Goal: Task Accomplishment & Management: Use online tool/utility

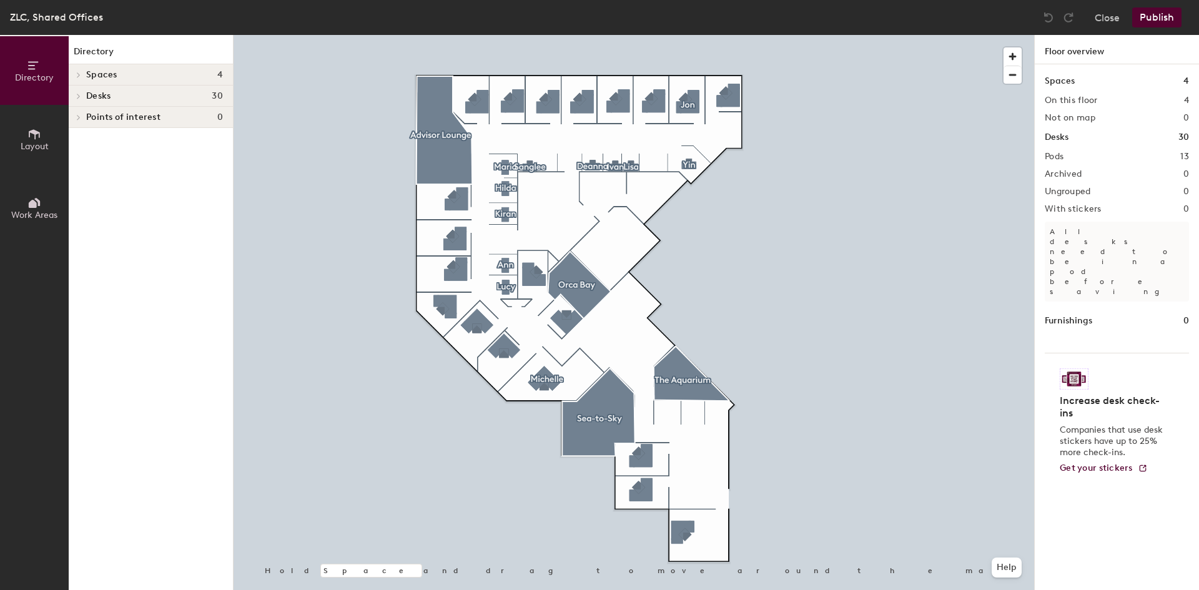
click at [44, 140] on button "Layout" at bounding box center [34, 139] width 69 height 69
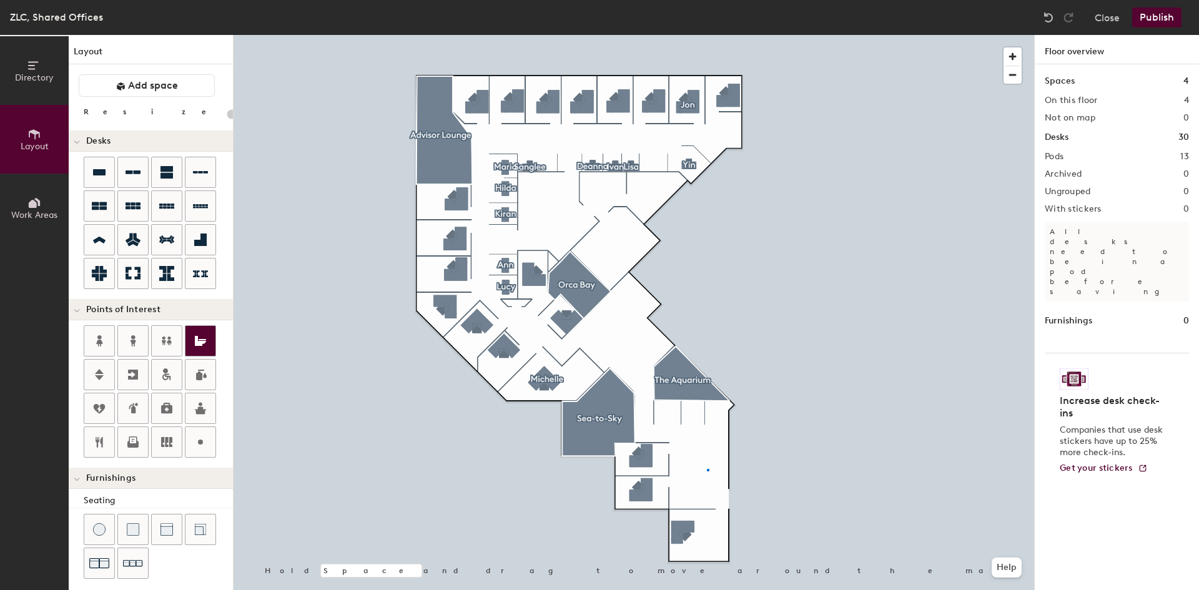
click at [707, 35] on div at bounding box center [633, 35] width 800 height 0
click at [849, 35] on div at bounding box center [633, 35] width 800 height 0
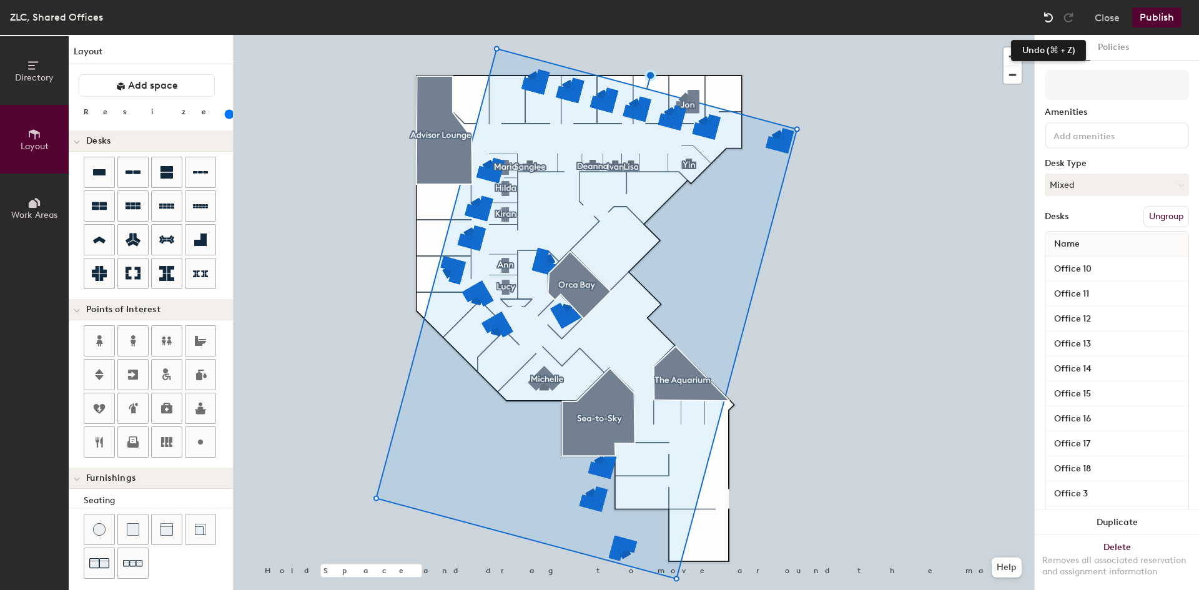
click at [1047, 19] on img at bounding box center [1048, 17] width 12 height 12
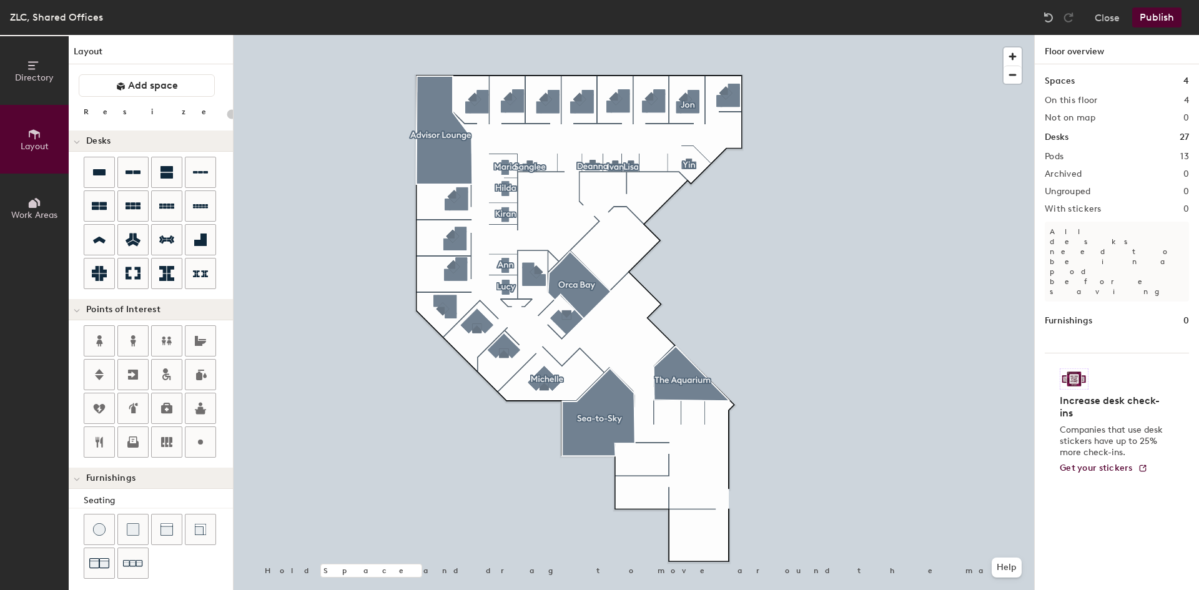
type input "20"
click at [720, 35] on div at bounding box center [633, 35] width 800 height 0
click at [717, 35] on div at bounding box center [633, 35] width 800 height 0
click at [36, 203] on icon at bounding box center [33, 204] width 8 height 8
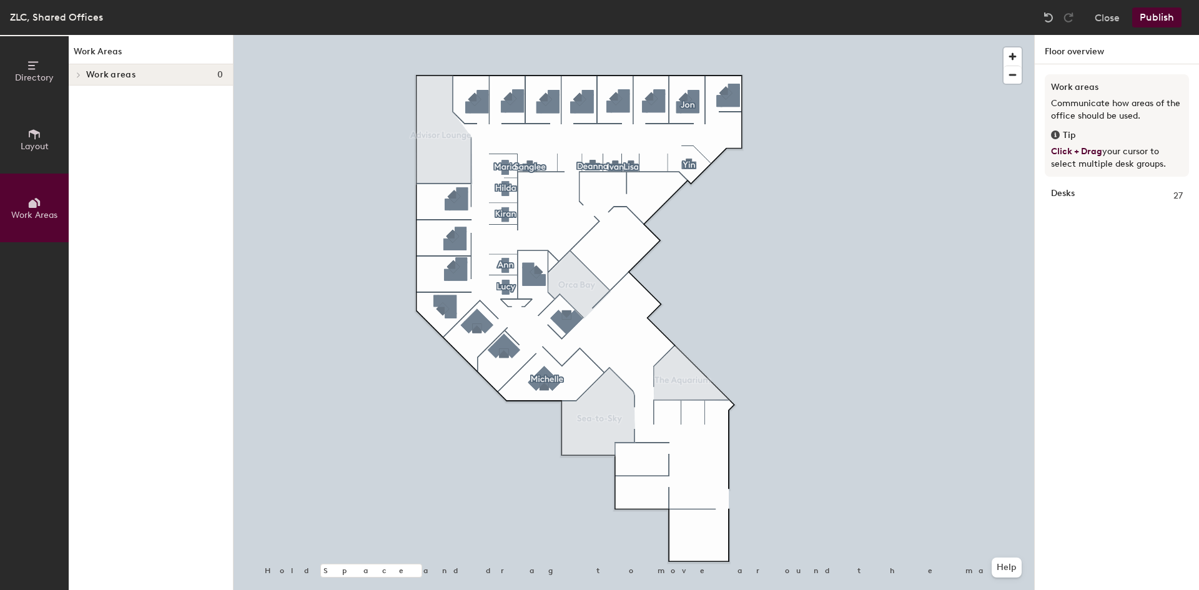
click at [34, 138] on icon at bounding box center [34, 134] width 14 height 14
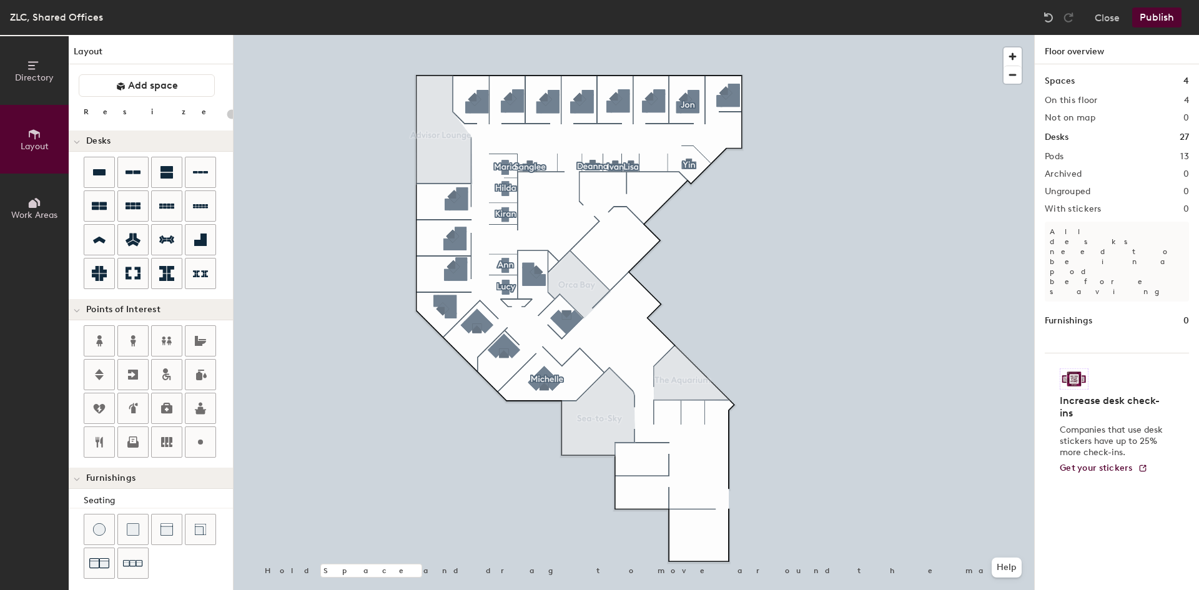
click at [33, 79] on span "Directory" at bounding box center [34, 77] width 39 height 11
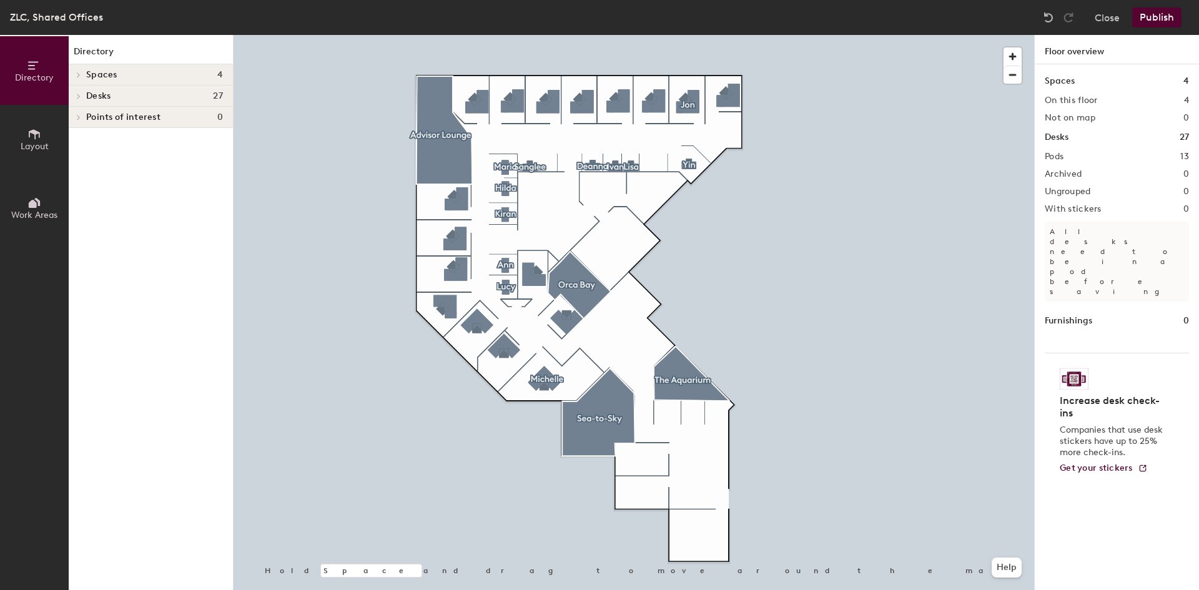
click at [37, 145] on span "Layout" at bounding box center [35, 146] width 28 height 11
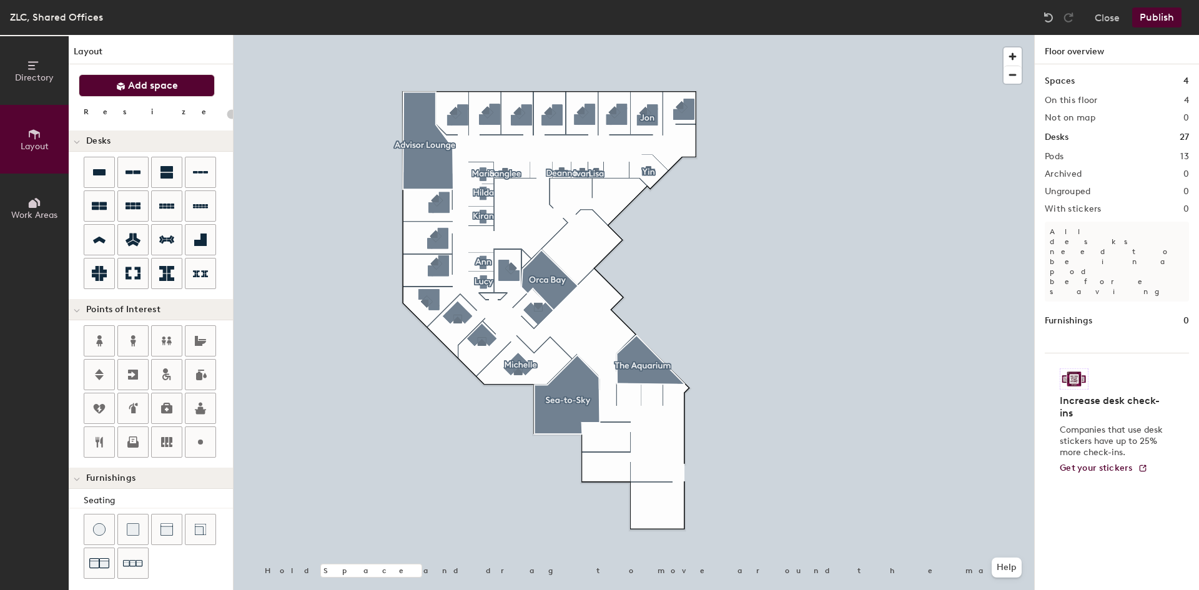
click at [145, 80] on span "Add space" at bounding box center [153, 85] width 50 height 12
click at [142, 77] on button "Add space" at bounding box center [147, 85] width 136 height 22
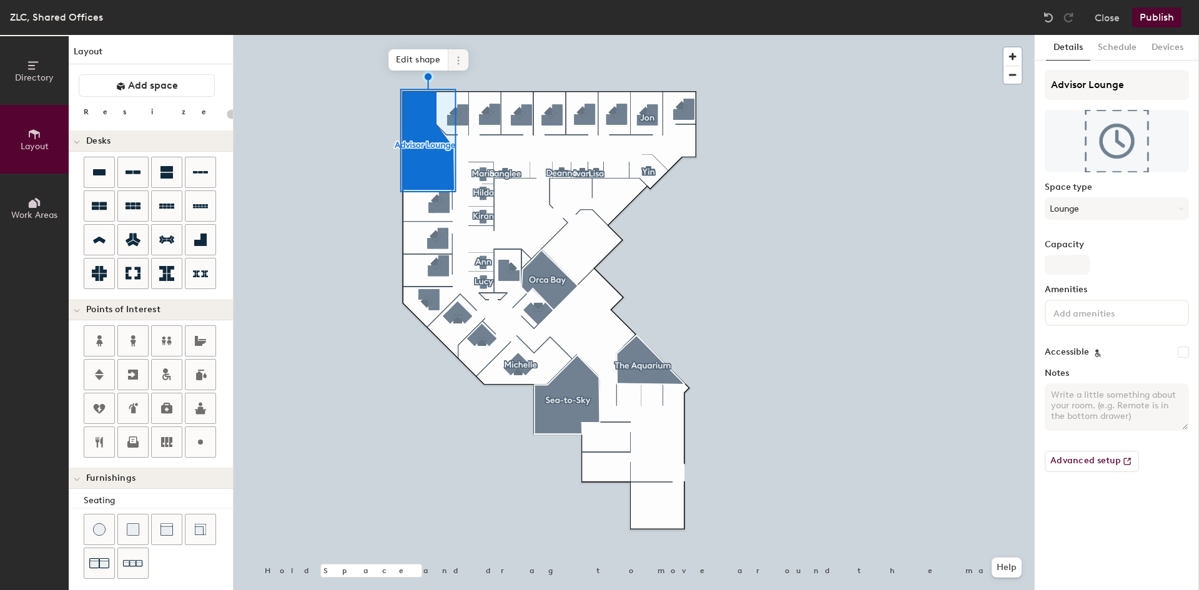
click at [457, 56] on icon at bounding box center [458, 61] width 10 height 10
click at [430, 59] on span "Edit shape" at bounding box center [418, 59] width 60 height 21
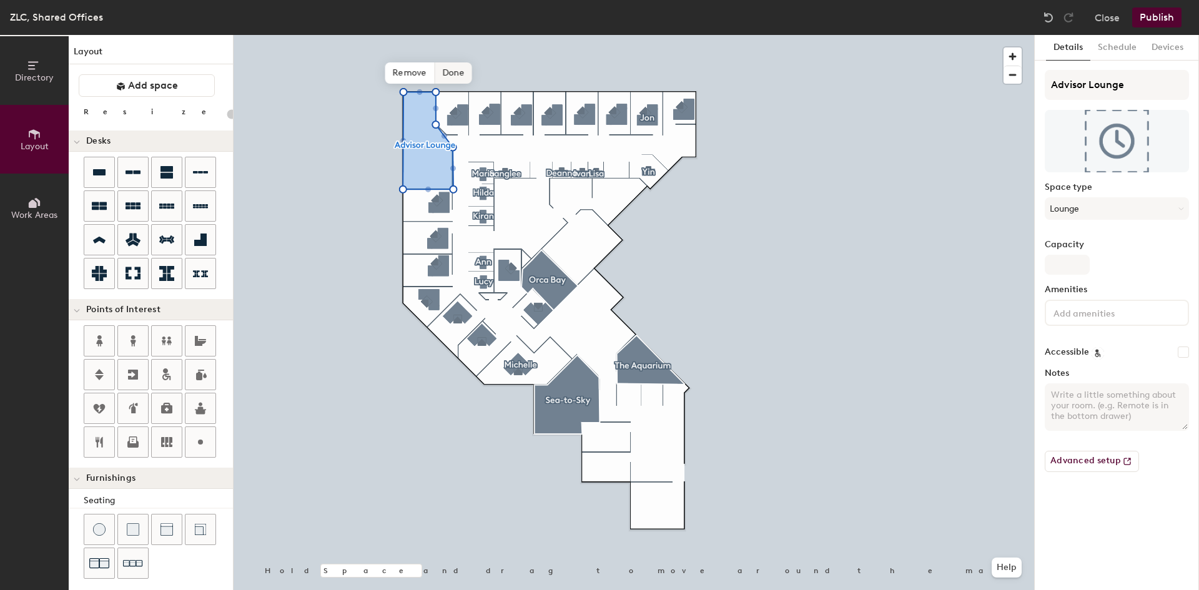
click at [466, 74] on span "Done" at bounding box center [452, 72] width 37 height 21
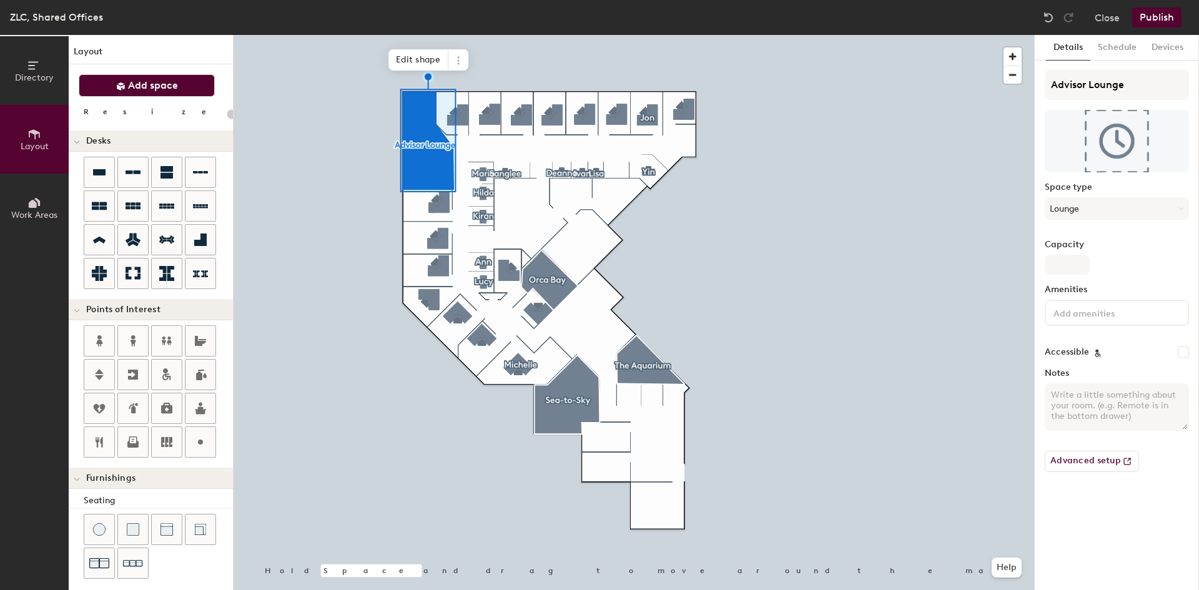
click at [177, 91] on button "Add space" at bounding box center [147, 85] width 136 height 22
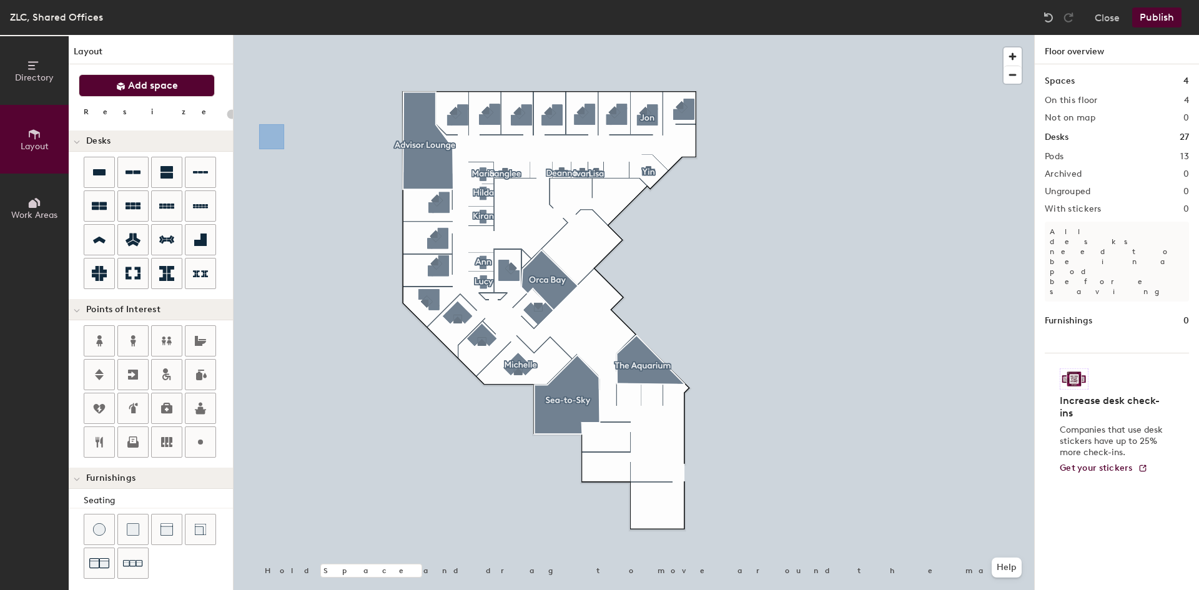
click at [168, 91] on span "Add space" at bounding box center [153, 85] width 50 height 12
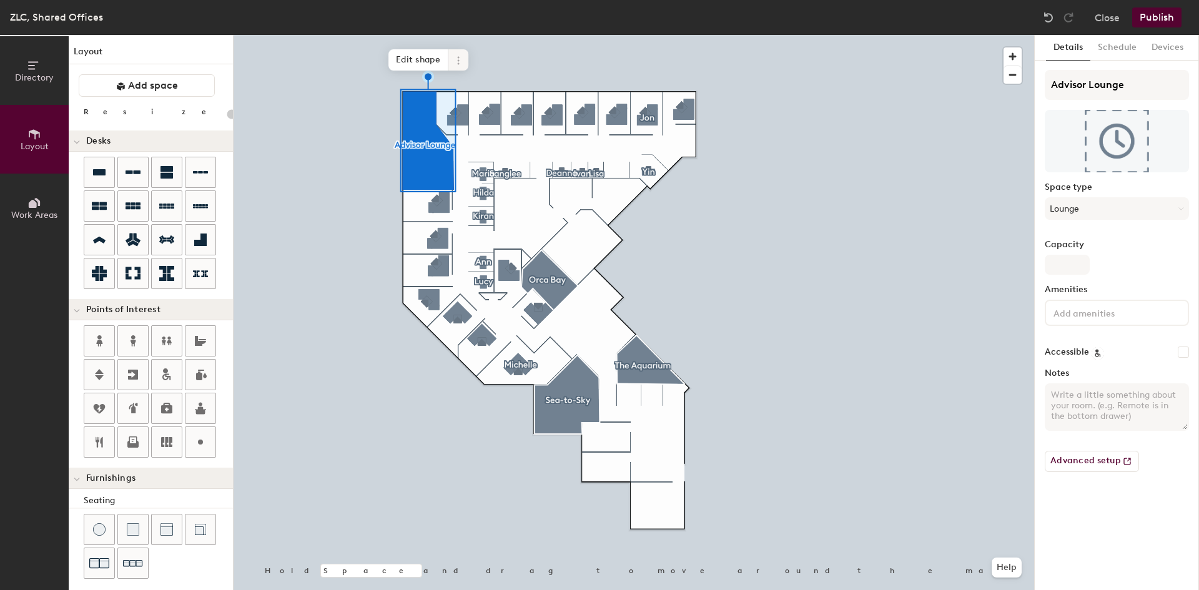
click at [453, 56] on icon at bounding box center [458, 61] width 10 height 10
click at [437, 62] on span "Edit shape" at bounding box center [418, 59] width 60 height 21
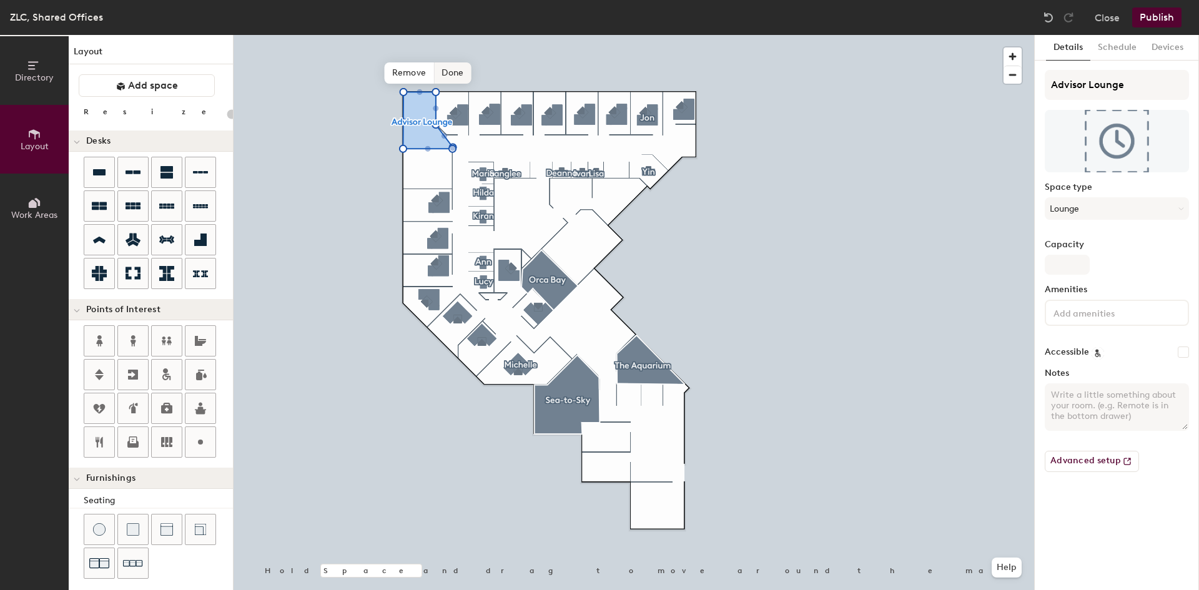
click at [463, 72] on span "Done" at bounding box center [452, 72] width 37 height 21
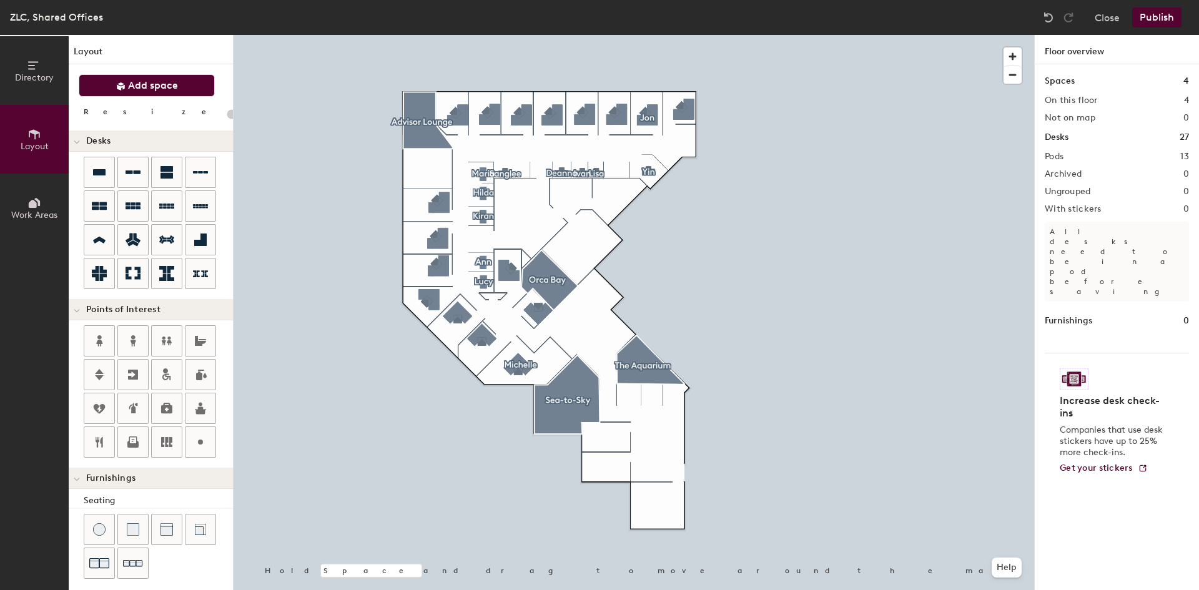
click at [145, 84] on span "Add space" at bounding box center [153, 85] width 50 height 12
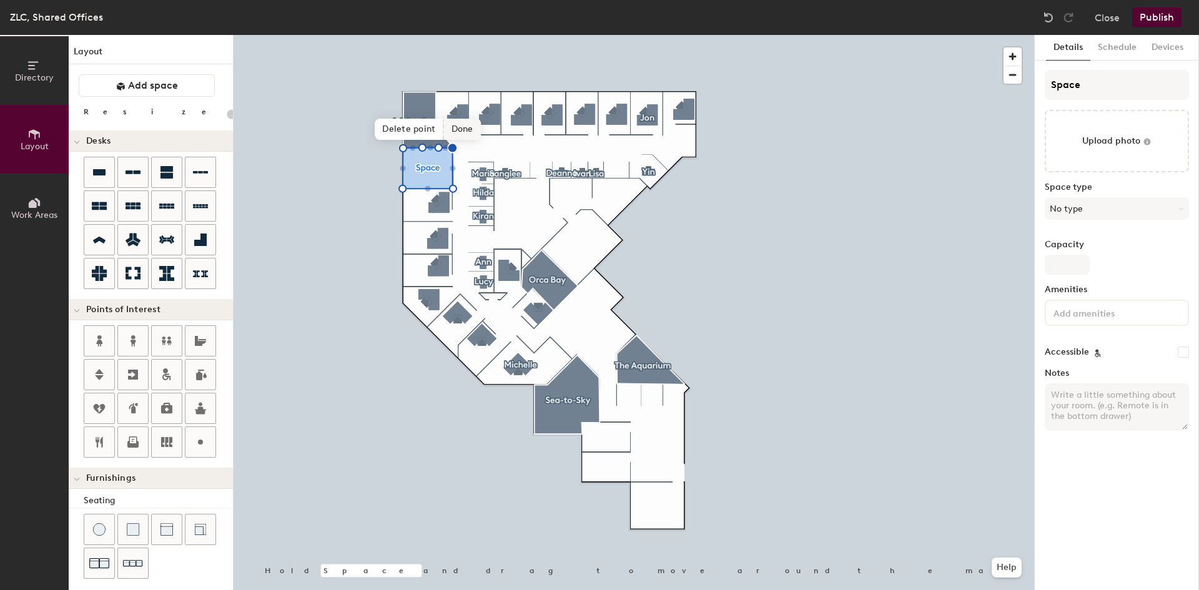
click at [463, 127] on span "Done" at bounding box center [462, 129] width 37 height 21
click at [424, 118] on span "Edit shape" at bounding box center [418, 116] width 60 height 21
click at [417, 132] on span "Delete point" at bounding box center [409, 129] width 69 height 21
click at [420, 132] on span "Delete point" at bounding box center [409, 129] width 69 height 21
click at [423, 130] on span "Delete point" at bounding box center [409, 129] width 69 height 21
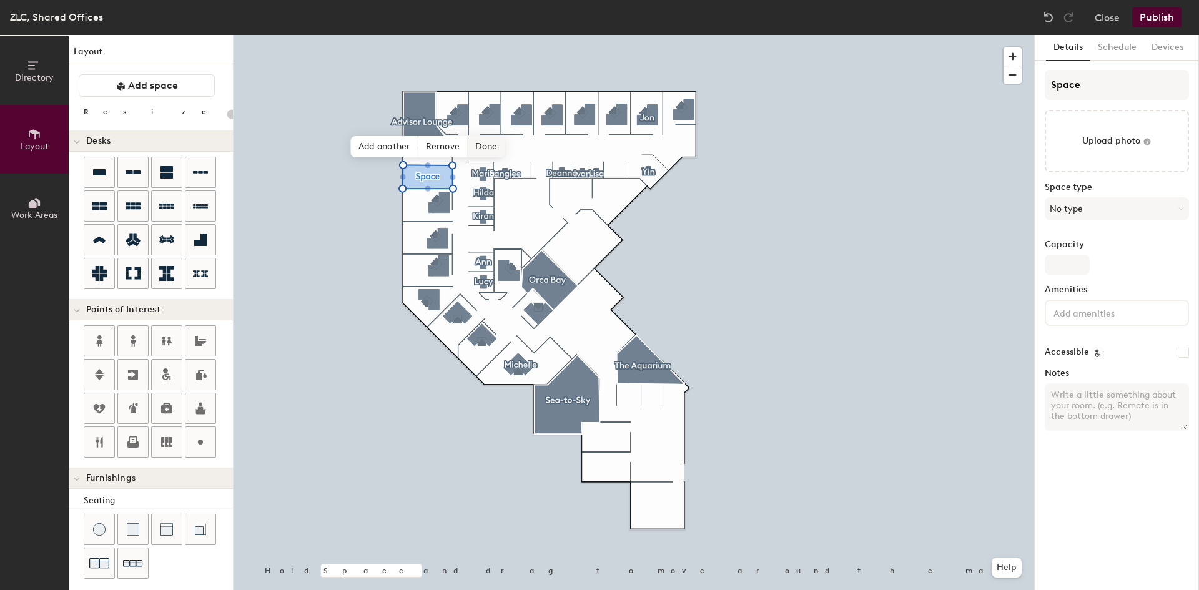
click at [484, 149] on span "Done" at bounding box center [486, 146] width 37 height 21
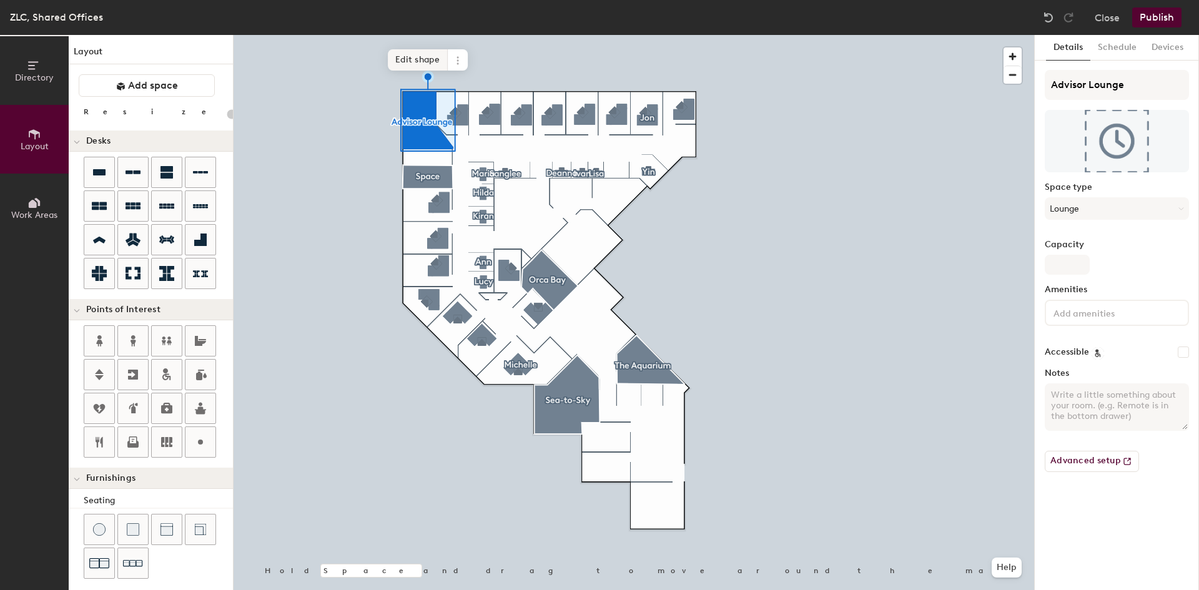
click at [429, 59] on span "Edit shape" at bounding box center [418, 59] width 60 height 21
click at [461, 75] on span "Done" at bounding box center [462, 72] width 37 height 21
click at [464, 56] on span at bounding box center [458, 59] width 20 height 21
click at [199, 237] on icon at bounding box center [200, 239] width 15 height 15
click at [453, 79] on icon at bounding box center [458, 82] width 10 height 10
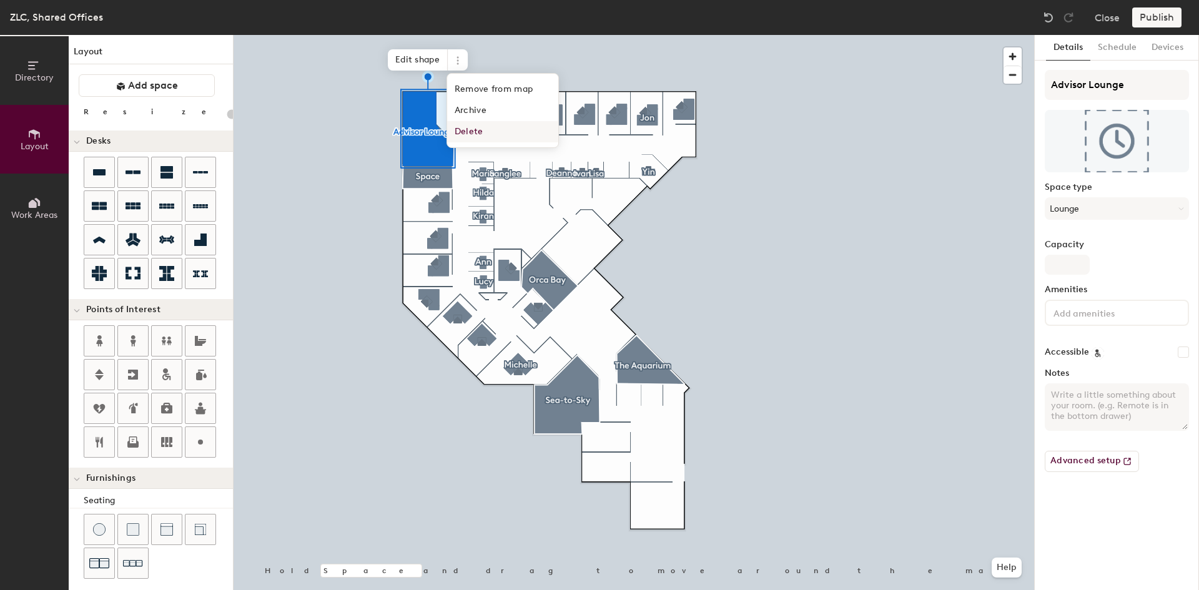
click at [473, 128] on span "Delete" at bounding box center [502, 131] width 111 height 21
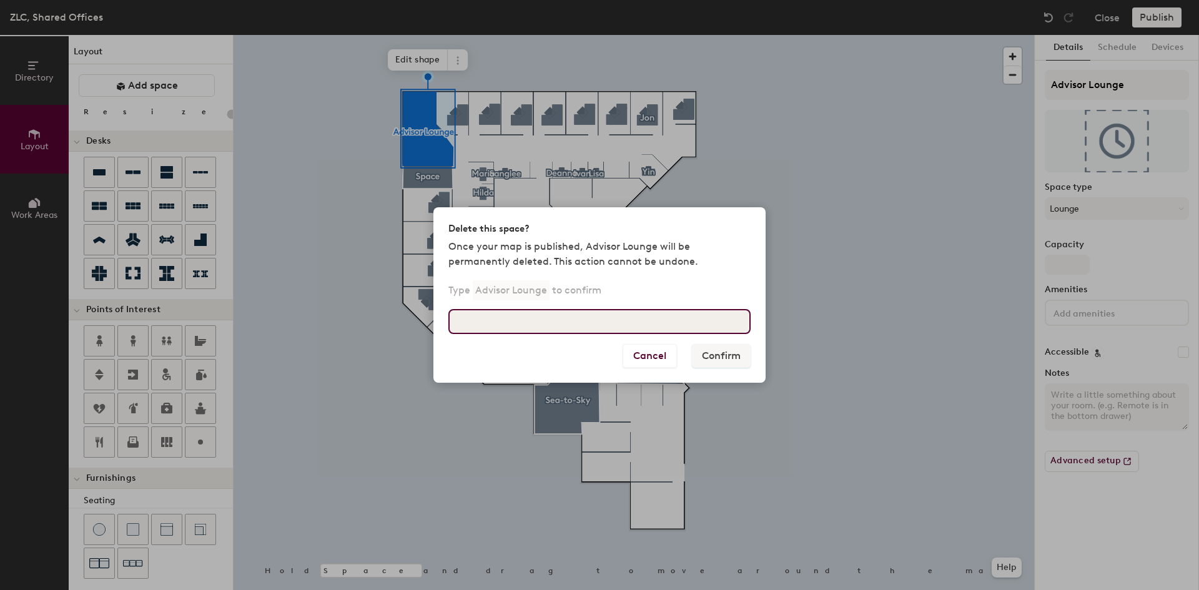
click at [636, 323] on input at bounding box center [599, 321] width 302 height 25
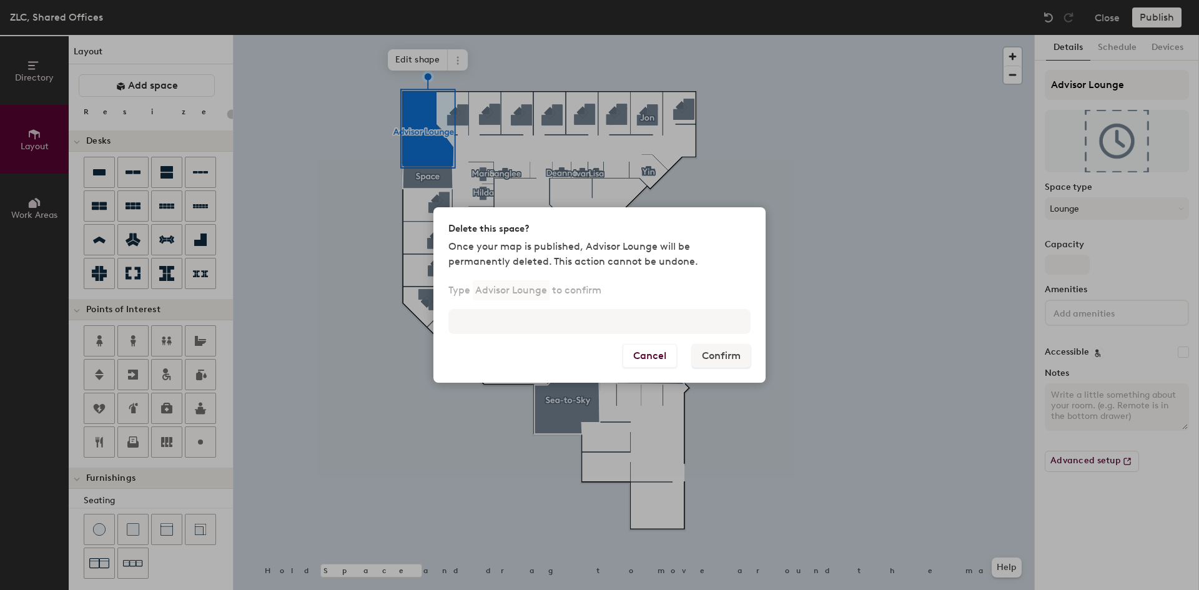
click at [813, 180] on div "Delete this space? Once your map is published, Advisor Lounge will be permanent…" at bounding box center [599, 295] width 1199 height 590
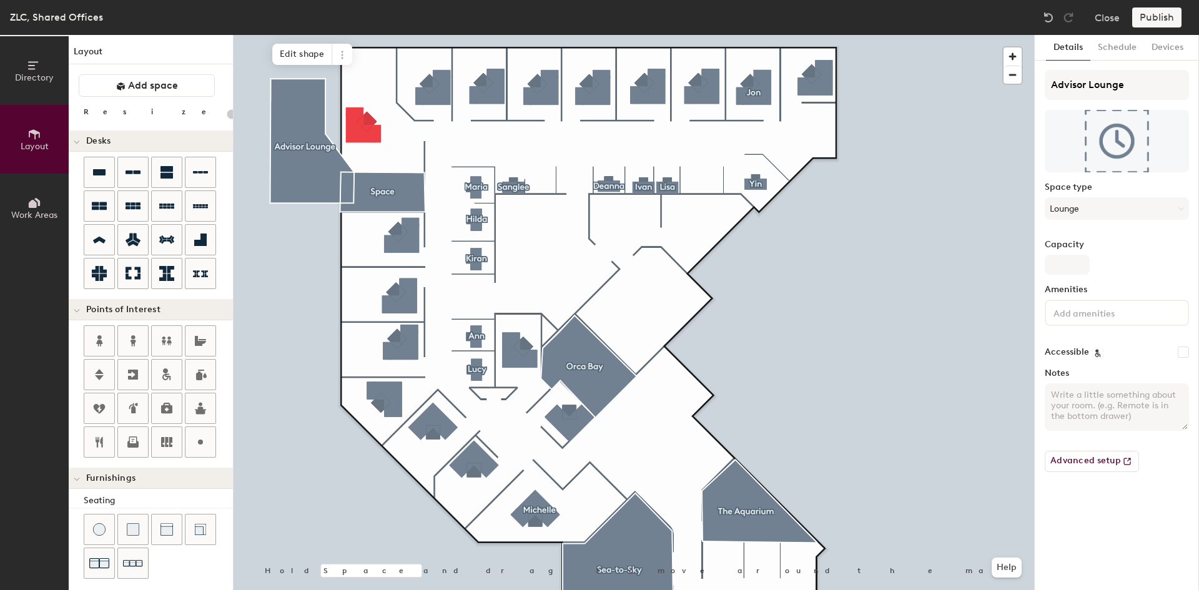
type input "160"
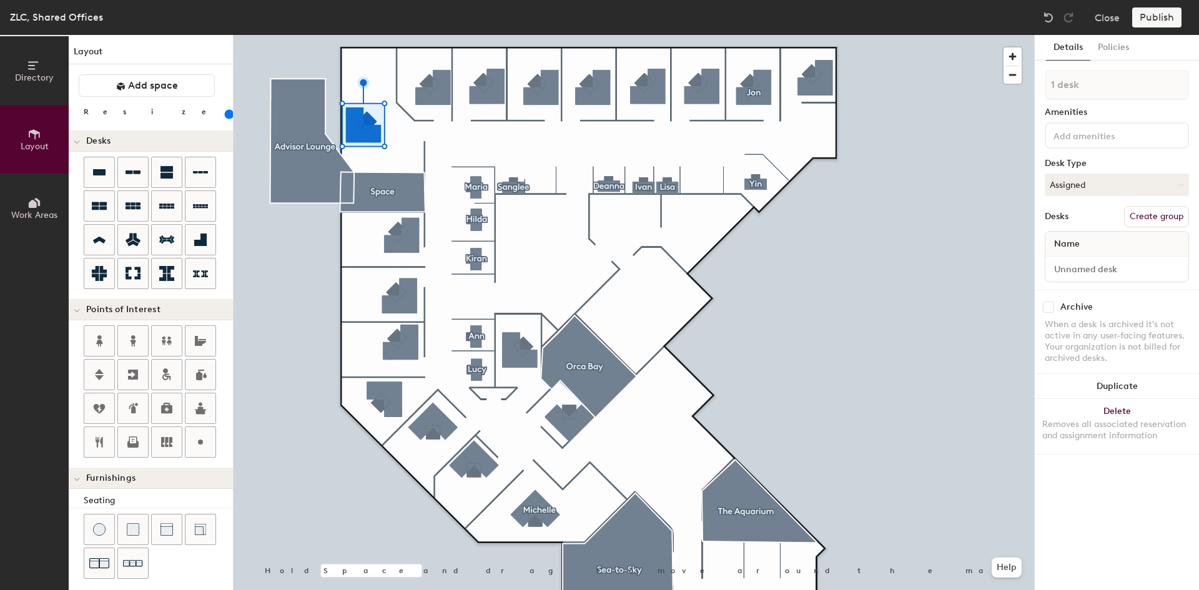
click at [895, 35] on div at bounding box center [633, 35] width 800 height 0
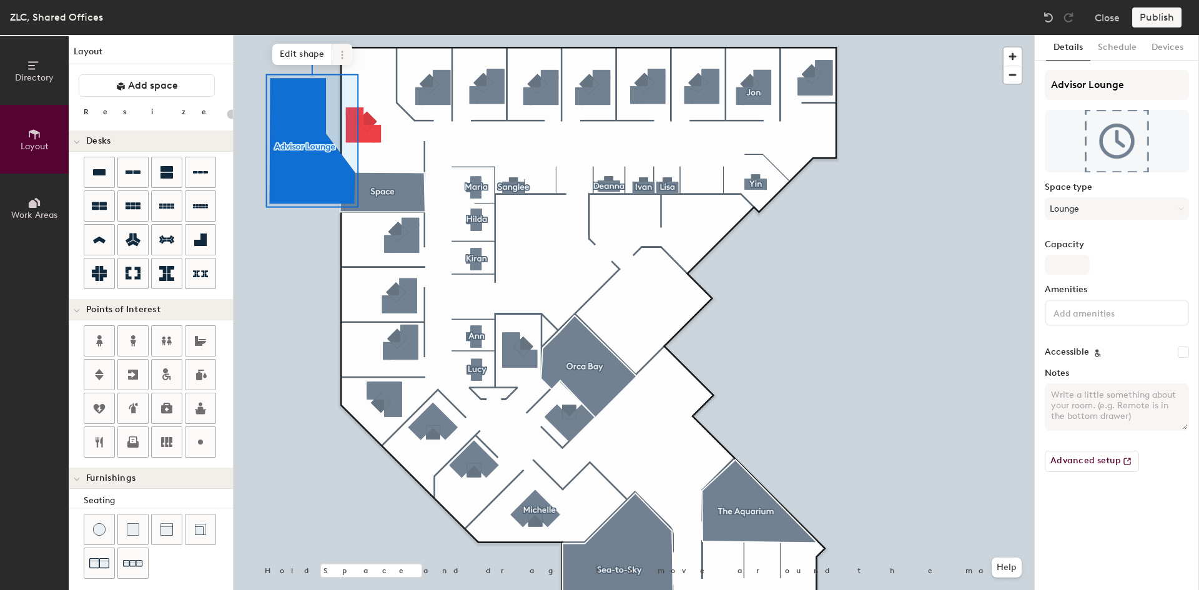
click at [338, 50] on icon at bounding box center [342, 55] width 10 height 10
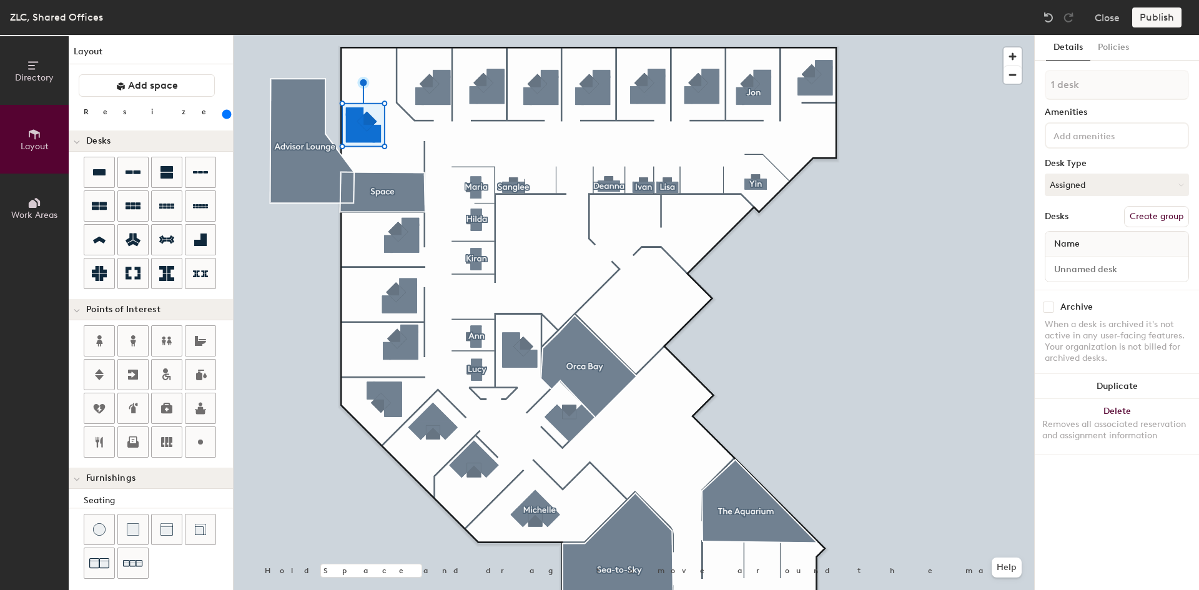
click at [227, 112] on input "range" at bounding box center [227, 114] width 0 height 10
click at [227, 114] on input "range" at bounding box center [227, 114] width 0 height 10
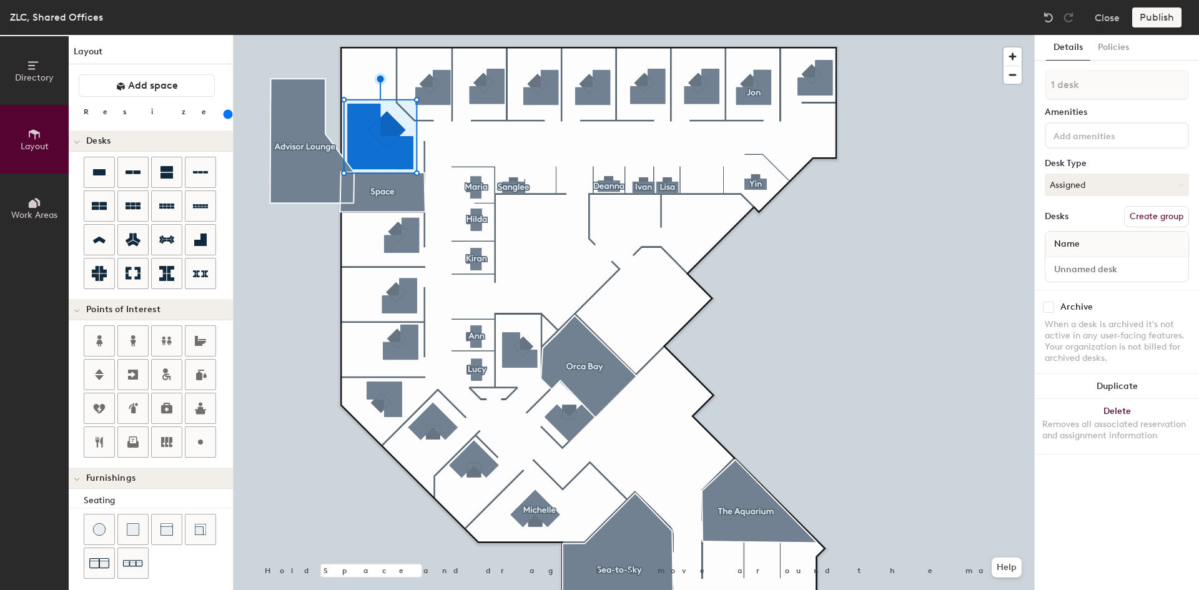
click at [227, 113] on input "range" at bounding box center [227, 114] width 0 height 10
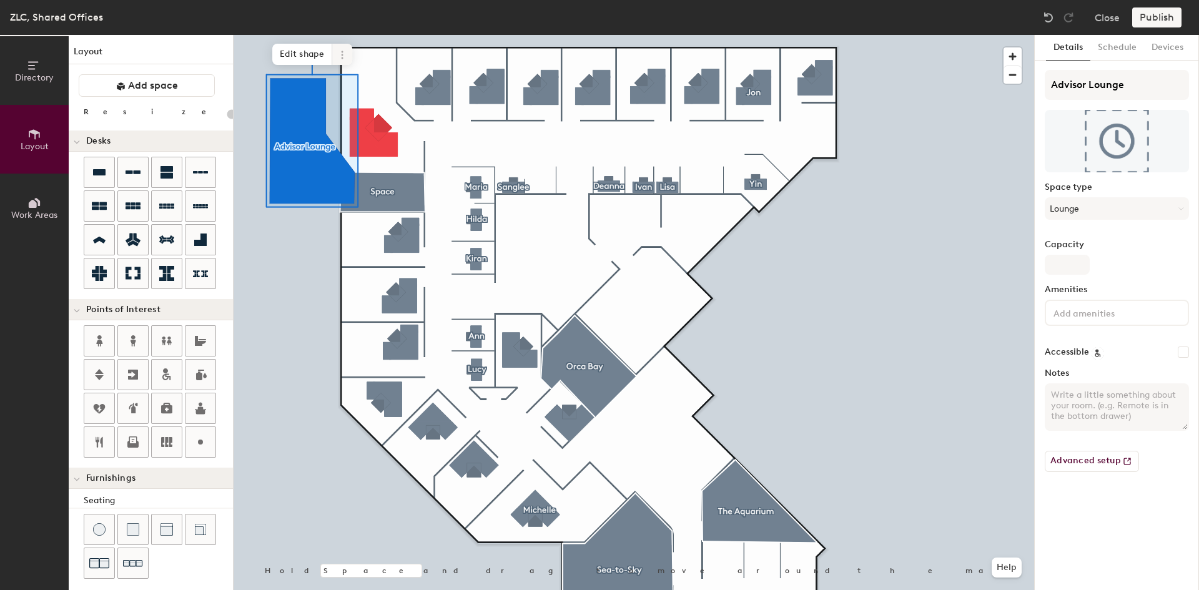
click at [345, 54] on icon at bounding box center [342, 55] width 10 height 10
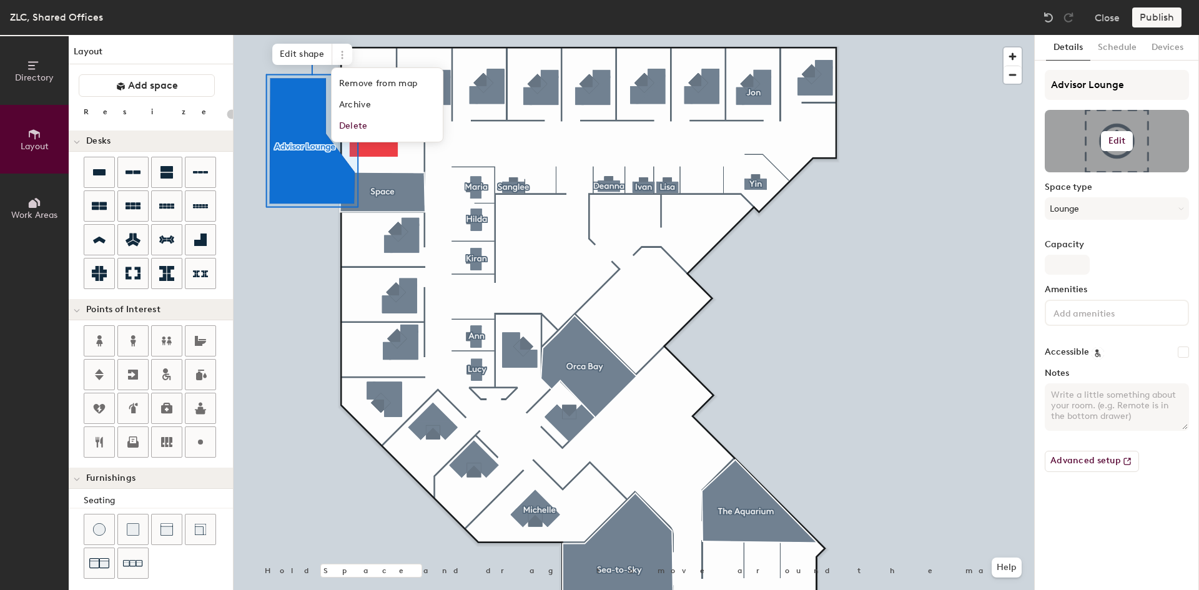
click at [1119, 144] on h6 "Edit" at bounding box center [1116, 141] width 17 height 10
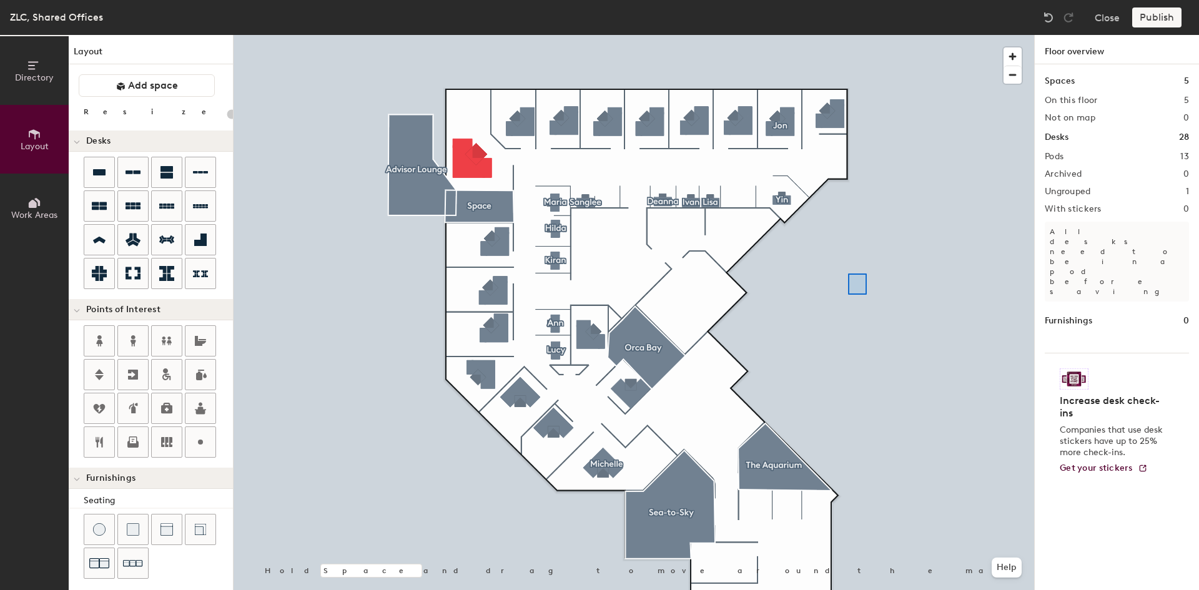
click at [848, 35] on div at bounding box center [633, 35] width 800 height 0
click at [884, 35] on div at bounding box center [633, 35] width 800 height 0
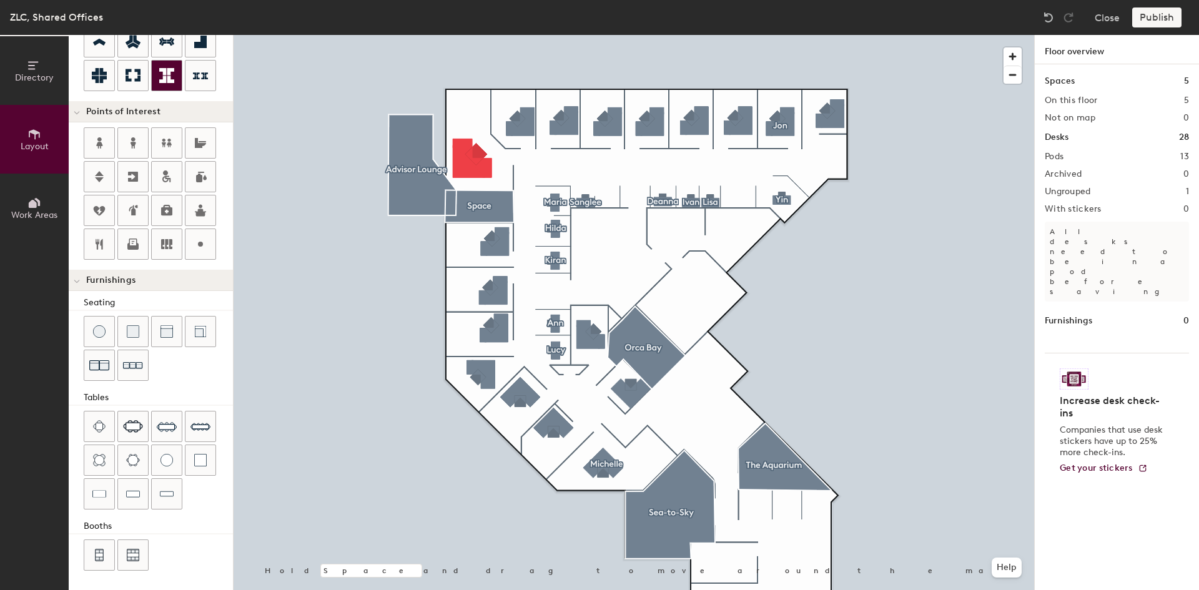
scroll to position [199, 0]
click at [825, 35] on div at bounding box center [633, 35] width 800 height 0
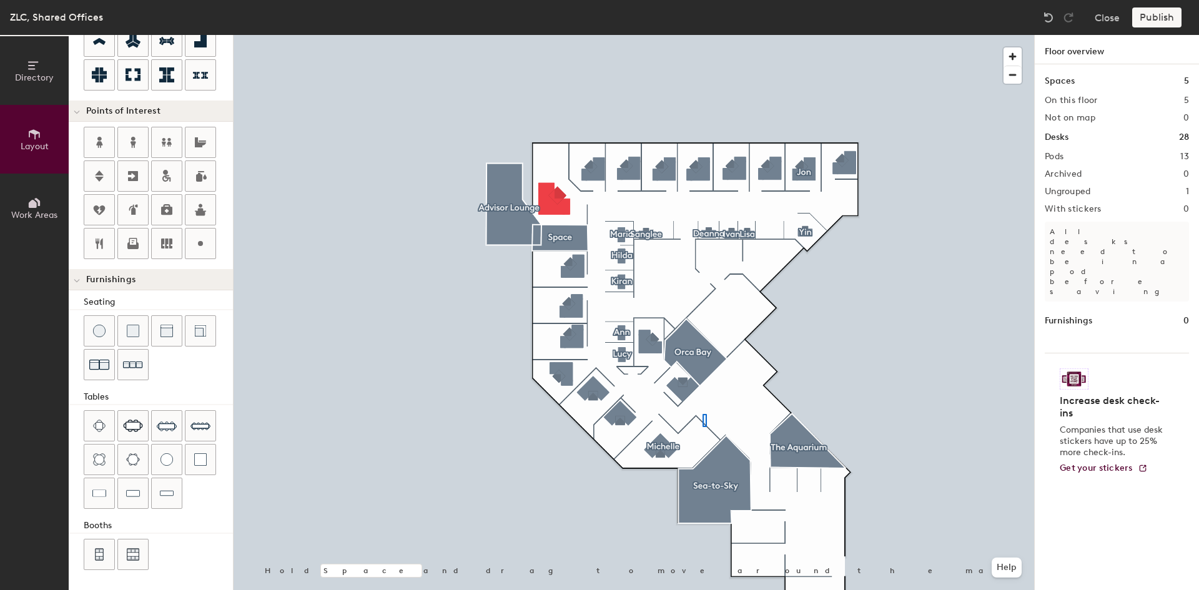
click at [702, 35] on div at bounding box center [633, 35] width 800 height 0
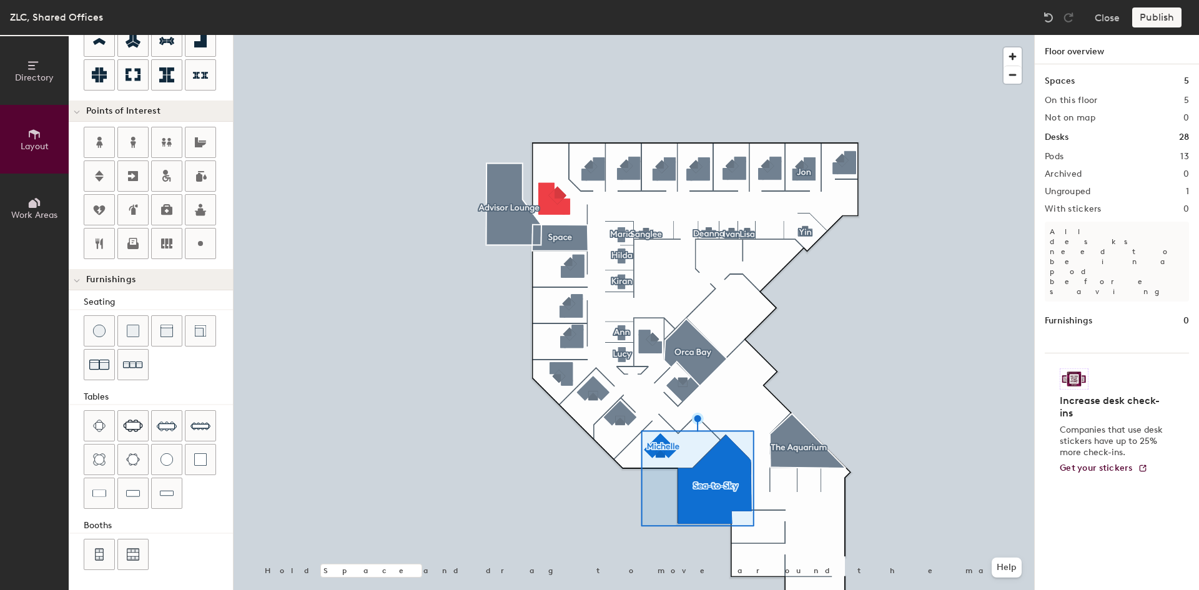
click at [852, 35] on div at bounding box center [633, 35] width 800 height 0
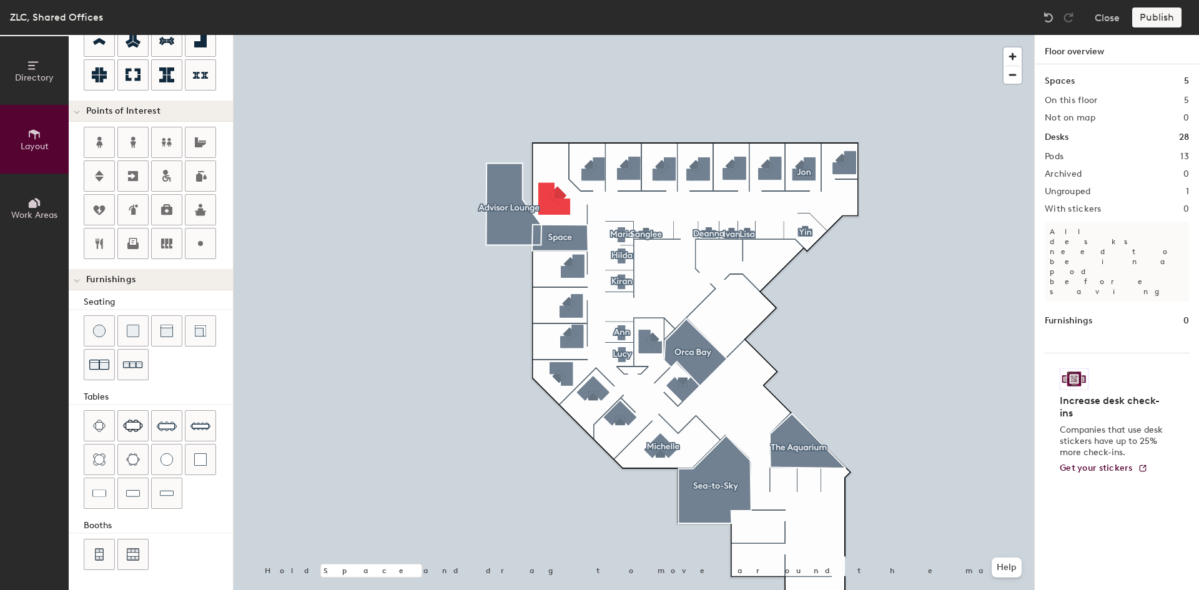
type input "20"
click at [802, 35] on div at bounding box center [633, 35] width 800 height 0
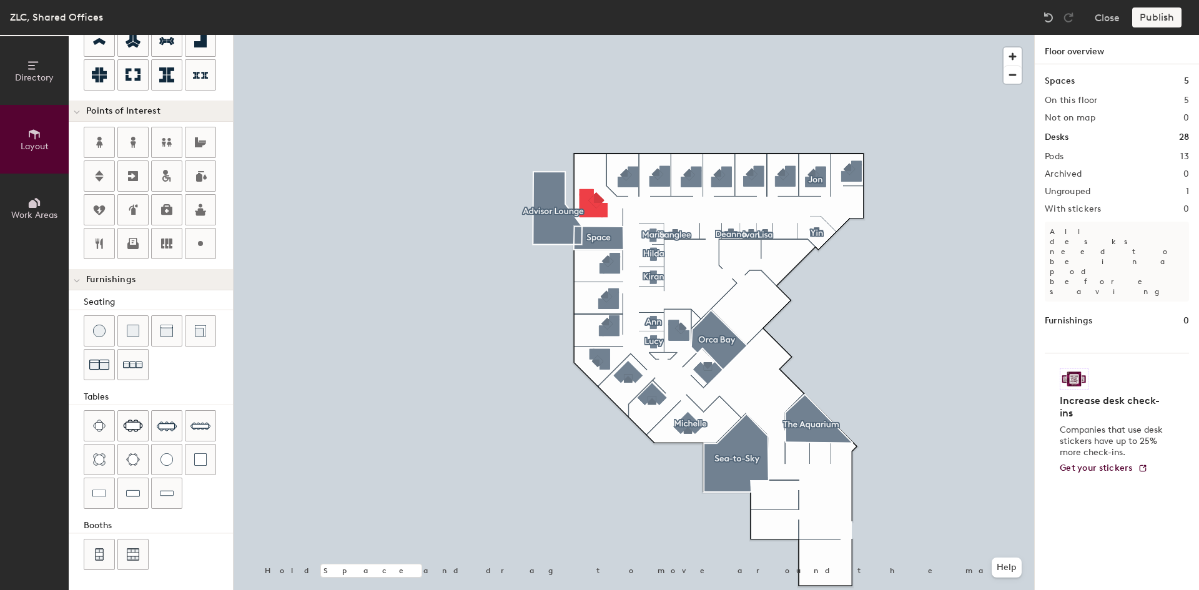
click at [1091, 51] on h1 "Floor overview" at bounding box center [1116, 49] width 164 height 29
click at [39, 207] on icon at bounding box center [34, 203] width 14 height 14
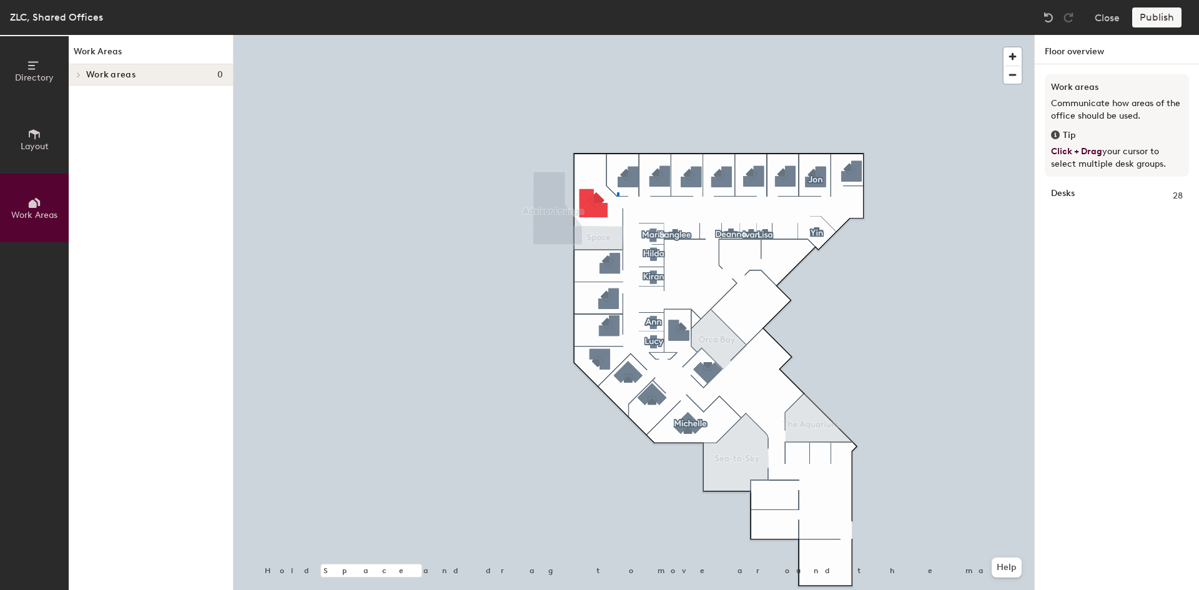
click at [617, 35] on div at bounding box center [633, 35] width 800 height 0
click at [611, 35] on div at bounding box center [633, 35] width 800 height 0
click at [19, 135] on button "Layout" at bounding box center [34, 139] width 69 height 69
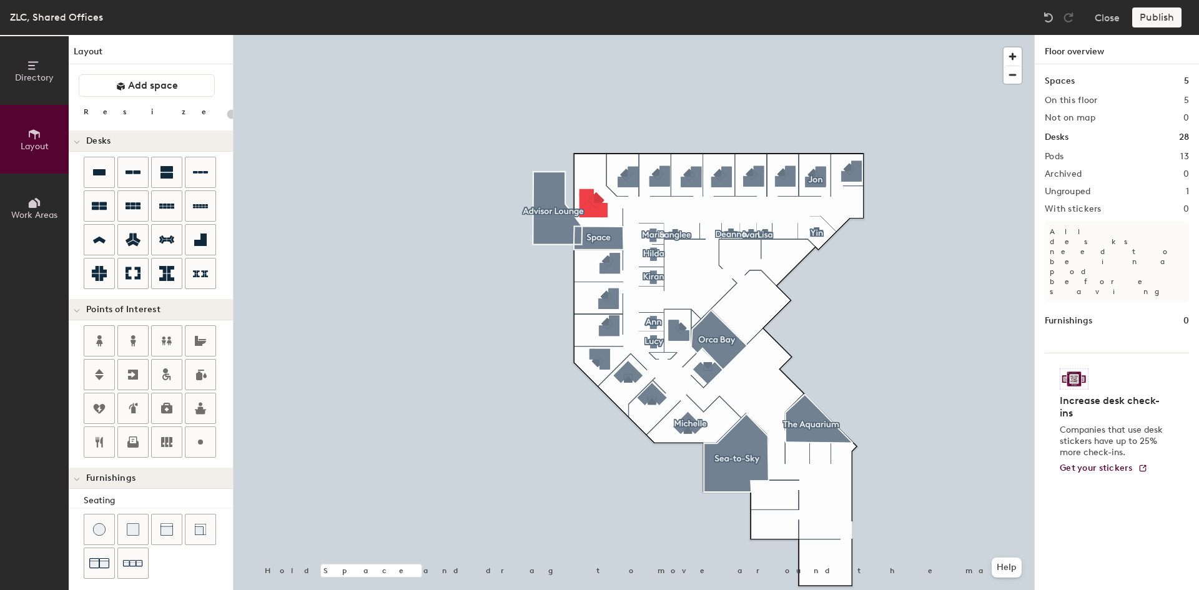
click at [43, 73] on span "Directory" at bounding box center [34, 77] width 39 height 11
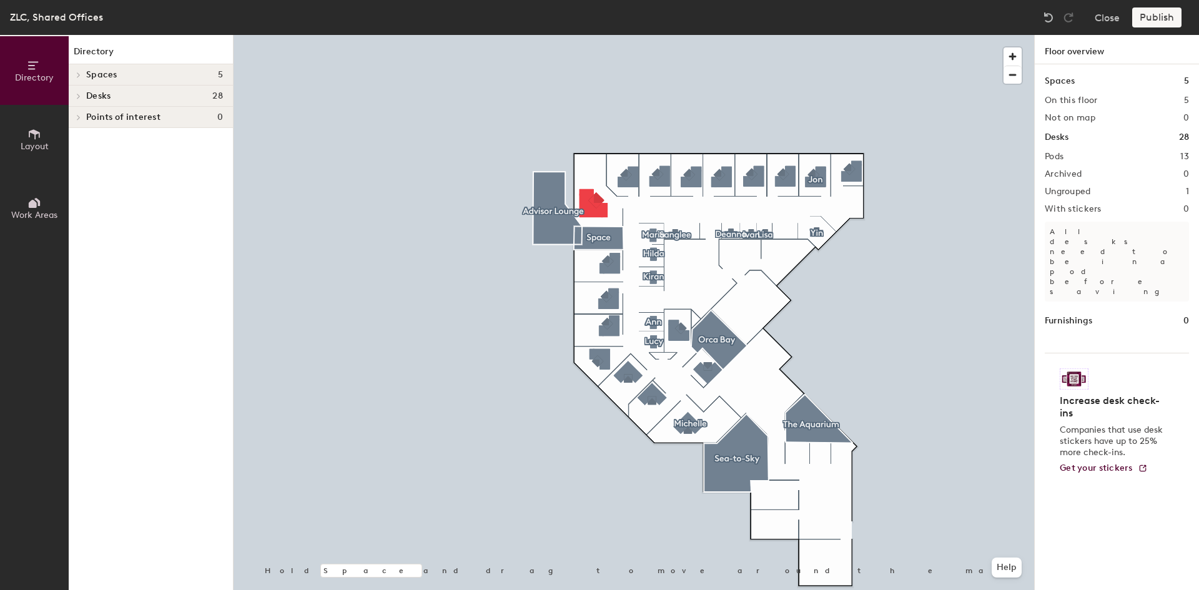
click at [78, 75] on icon at bounding box center [78, 75] width 5 height 6
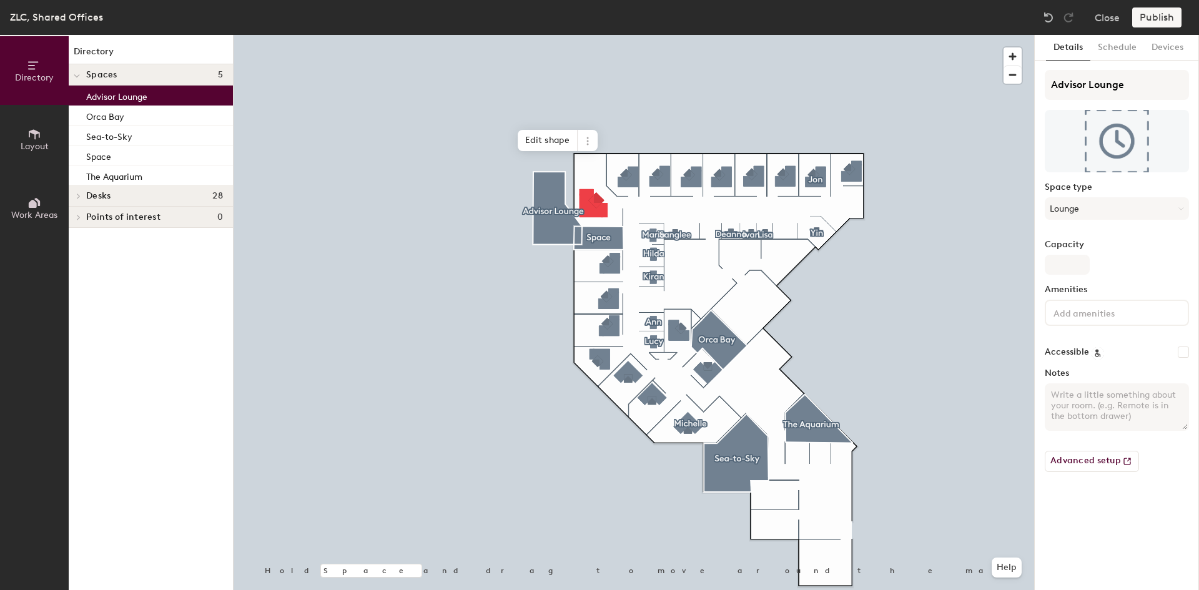
click at [101, 87] on div "Advisor Lounge" at bounding box center [151, 96] width 164 height 20
click at [510, 35] on div at bounding box center [633, 35] width 800 height 0
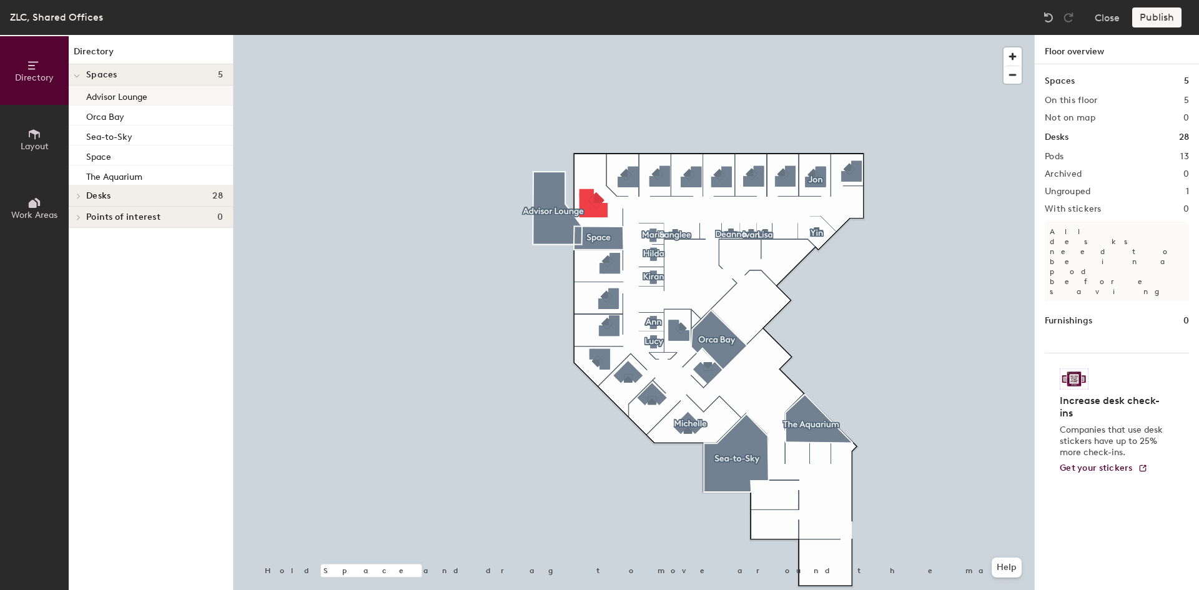
click at [161, 93] on div "Advisor Lounge" at bounding box center [151, 96] width 164 height 20
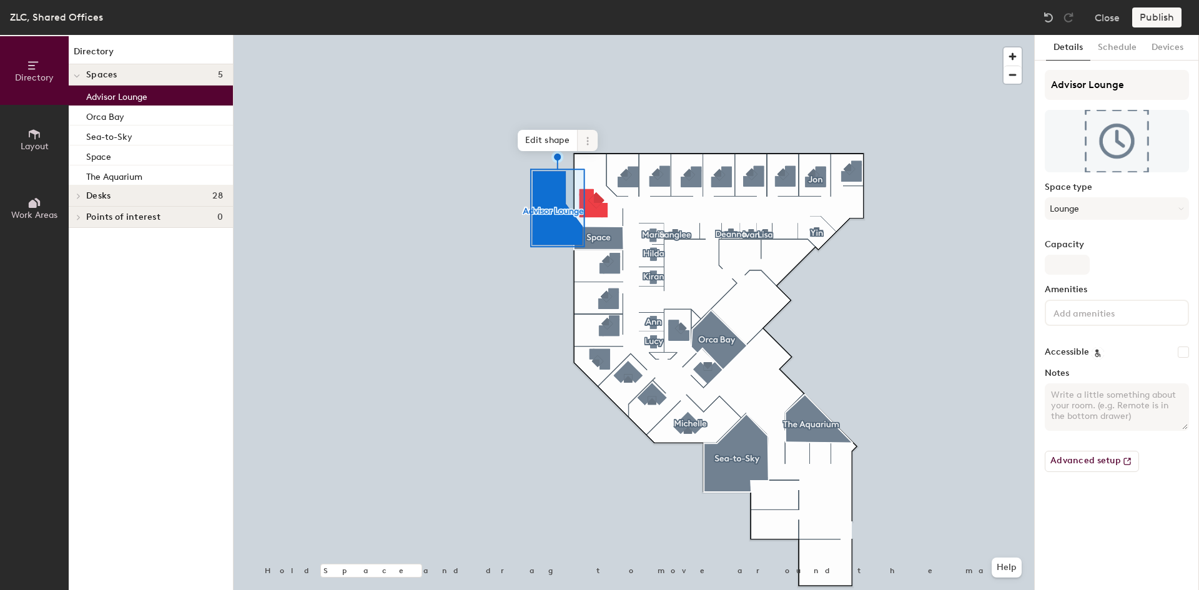
click at [590, 139] on icon at bounding box center [587, 141] width 10 height 10
click at [607, 212] on span "Delete" at bounding box center [632, 212] width 111 height 21
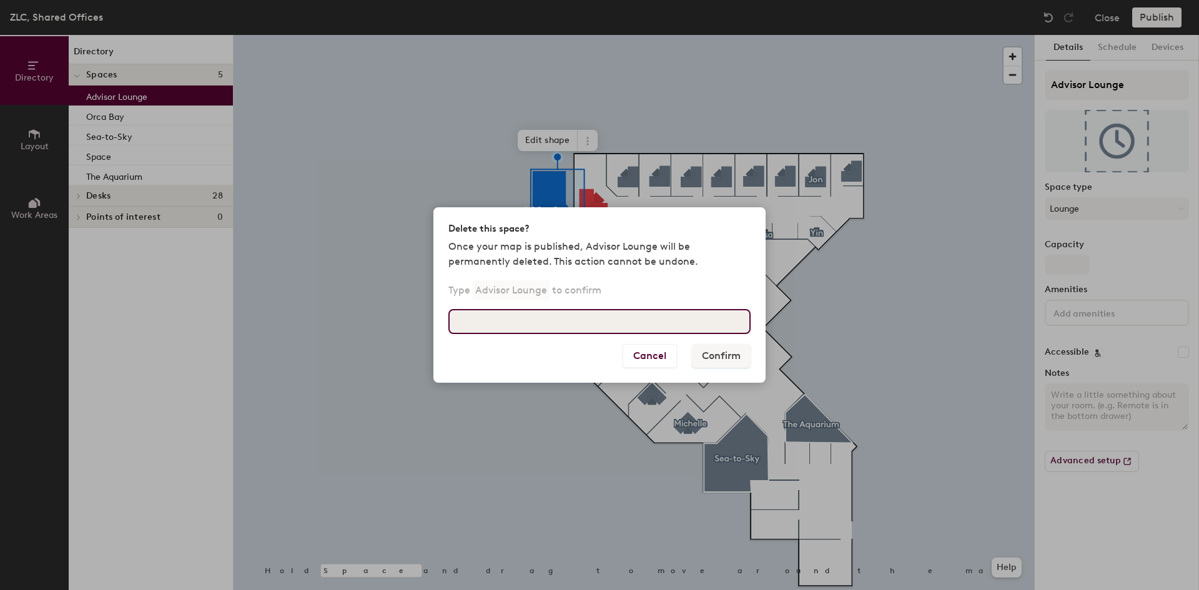
click at [649, 333] on input at bounding box center [599, 321] width 302 height 25
type input "Advisor Lounge"
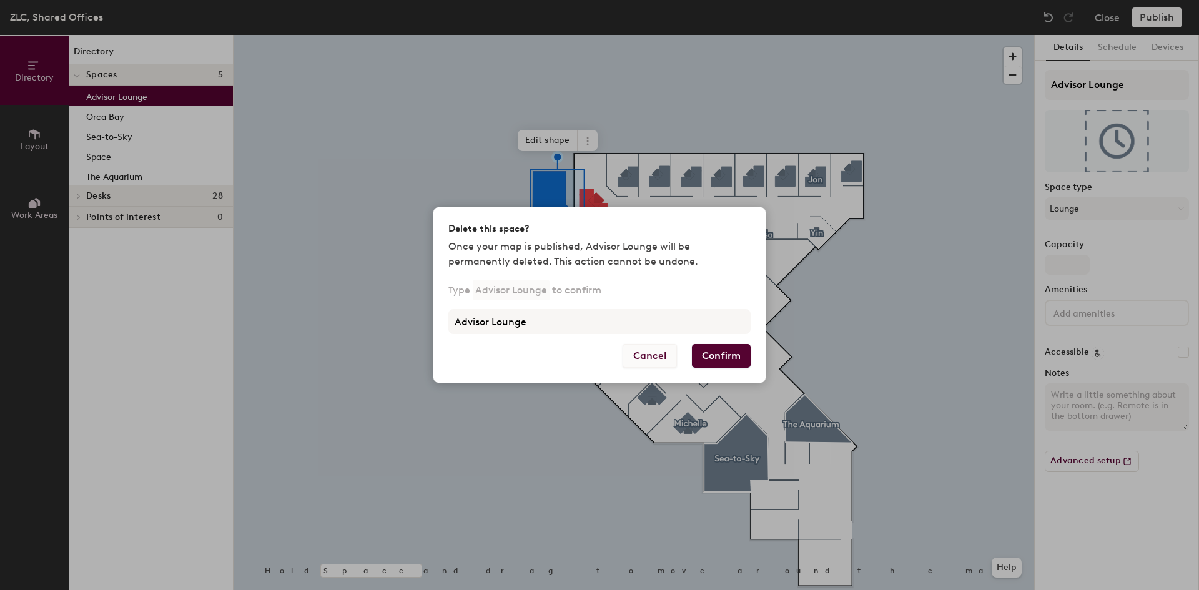
click at [653, 358] on button "Cancel" at bounding box center [649, 356] width 54 height 24
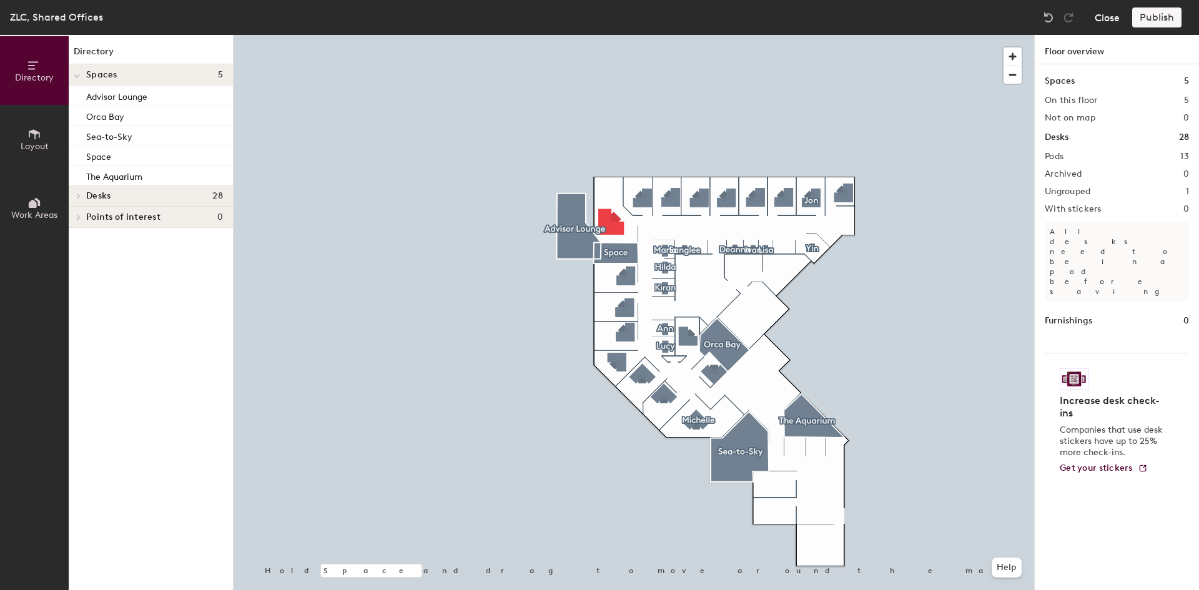
click at [1104, 16] on button "Close" at bounding box center [1106, 17] width 25 height 20
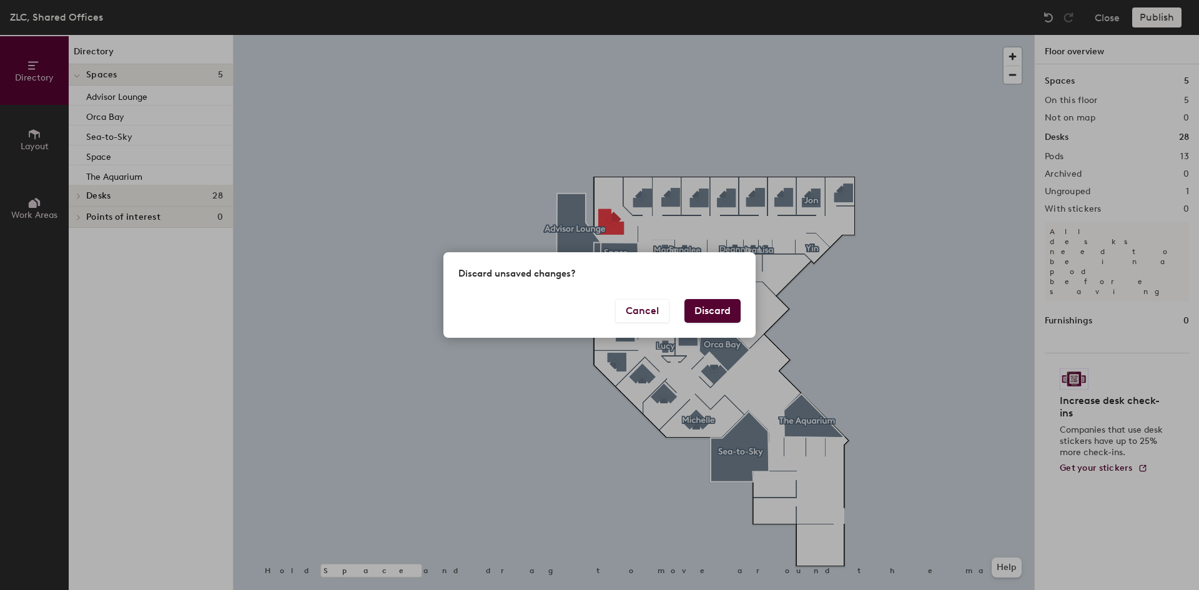
click at [704, 309] on button "Discard" at bounding box center [712, 311] width 56 height 24
